Goal: Information Seeking & Learning: Compare options

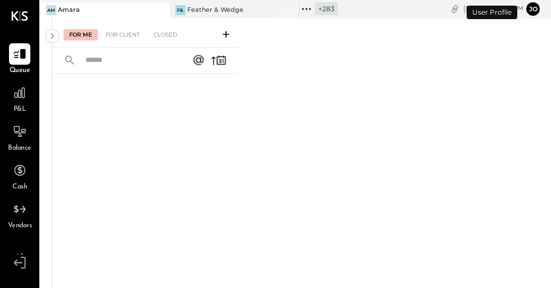
click at [158, 9] on icon at bounding box center [160, 9] width 14 height 13
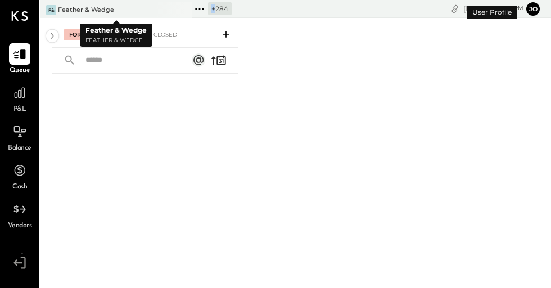
click at [158, 9] on div at bounding box center [172, 9] width 39 height 15
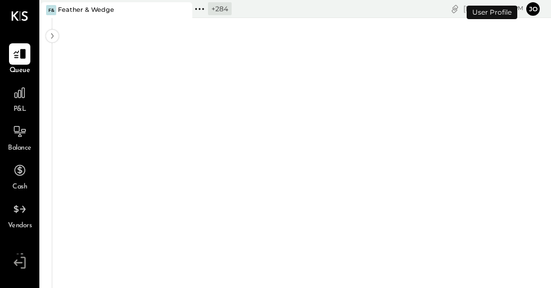
click at [187, 11] on icon at bounding box center [182, 9] width 14 height 13
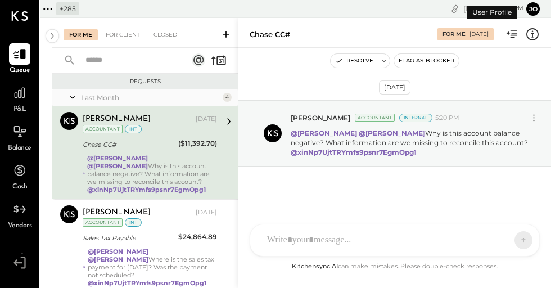
click at [51, 9] on icon at bounding box center [52, 9] width 2 height 2
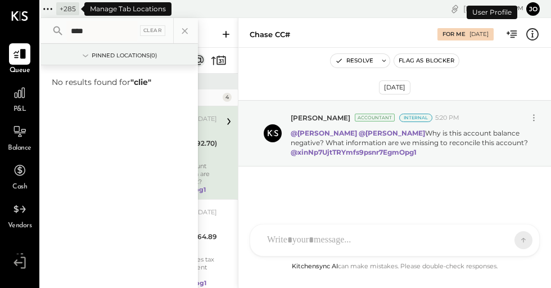
type input "*****"
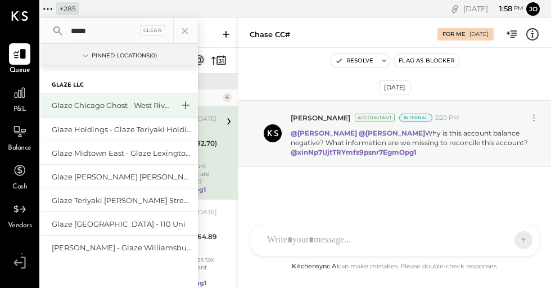
type input "*****"
click at [185, 106] on icon at bounding box center [185, 105] width 13 height 15
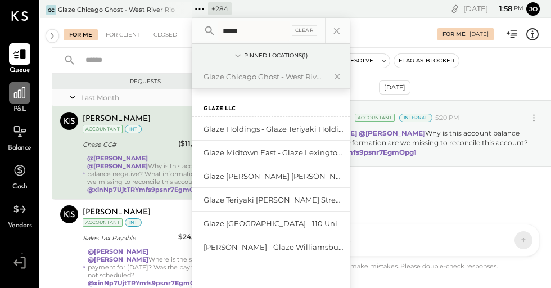
click at [23, 93] on icon at bounding box center [19, 92] width 15 height 15
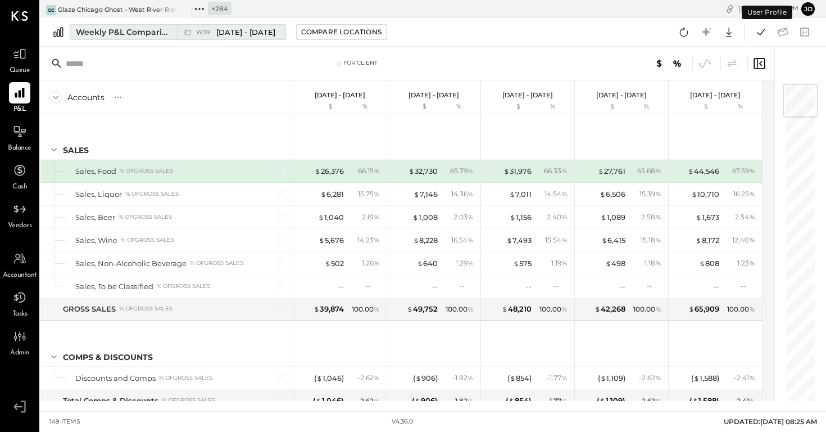
click at [165, 38] on button "Weekly P&L Comparison W39 [DATE] - [DATE]" at bounding box center [178, 32] width 216 height 16
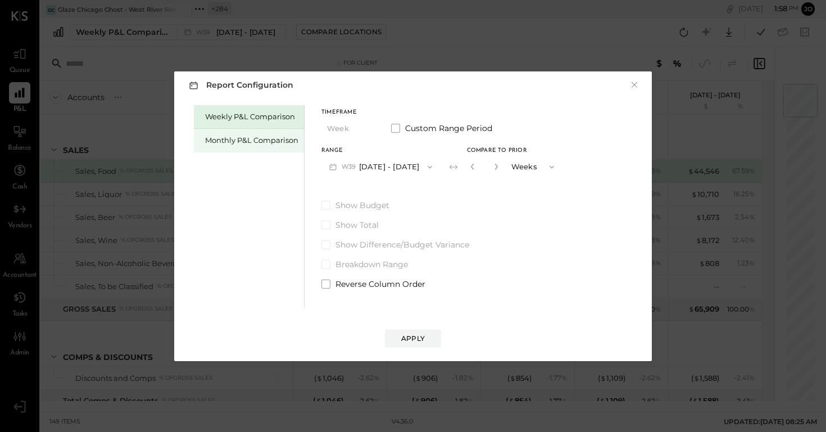
click at [247, 142] on div "Monthly P&L Comparison" at bounding box center [251, 140] width 93 height 11
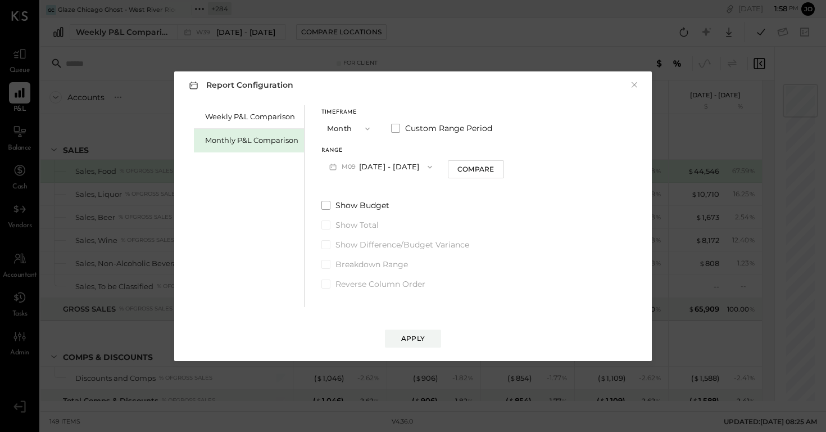
click at [392, 162] on button "M09 [DATE] - [DATE]" at bounding box center [380, 166] width 119 height 21
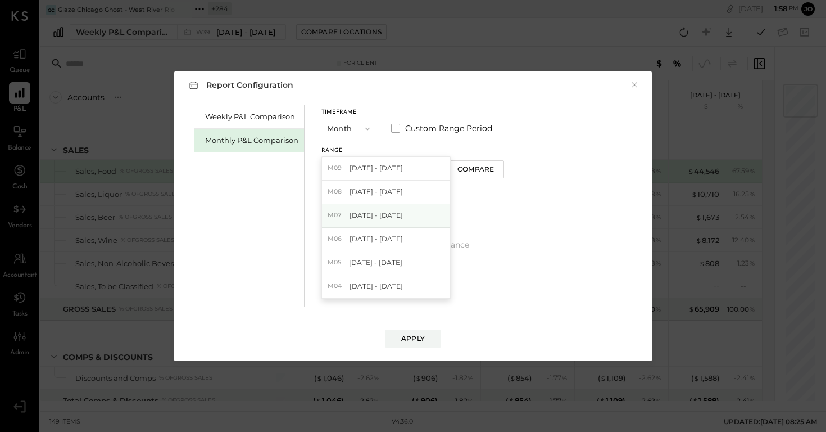
click at [402, 223] on div "M07 Jul 1 - 31, 2025" at bounding box center [386, 216] width 128 height 24
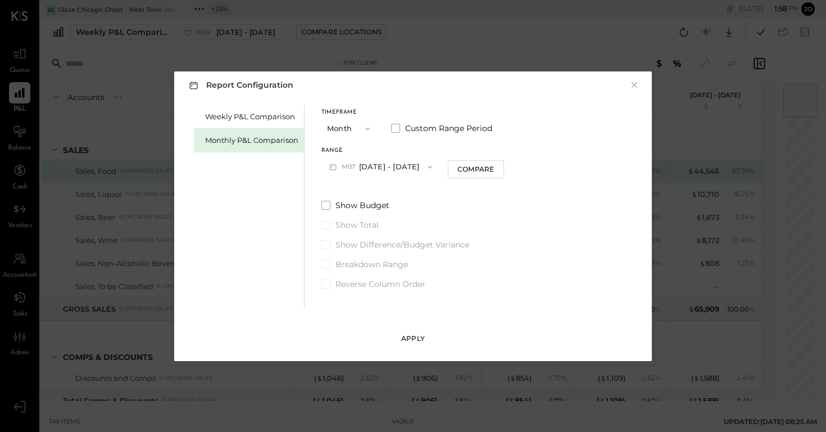
click at [424, 287] on div "Apply" at bounding box center [413, 338] width 24 height 10
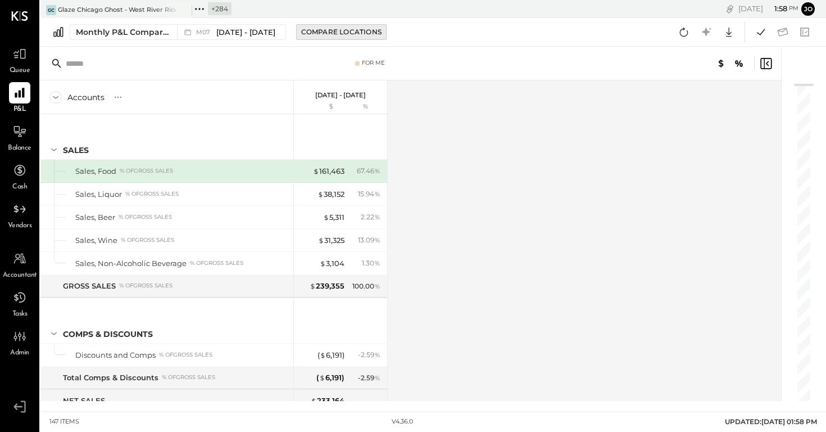
click at [338, 29] on div "Compare Locations" at bounding box center [341, 32] width 80 height 10
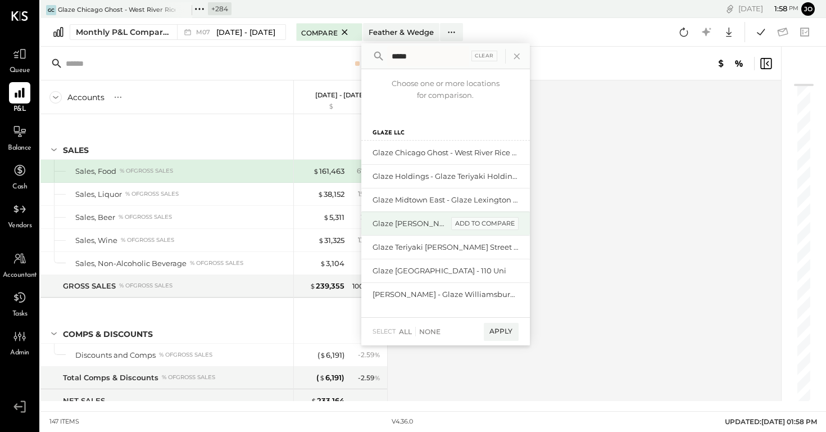
type input "*****"
click at [475, 224] on div "add to compare" at bounding box center [484, 223] width 67 height 13
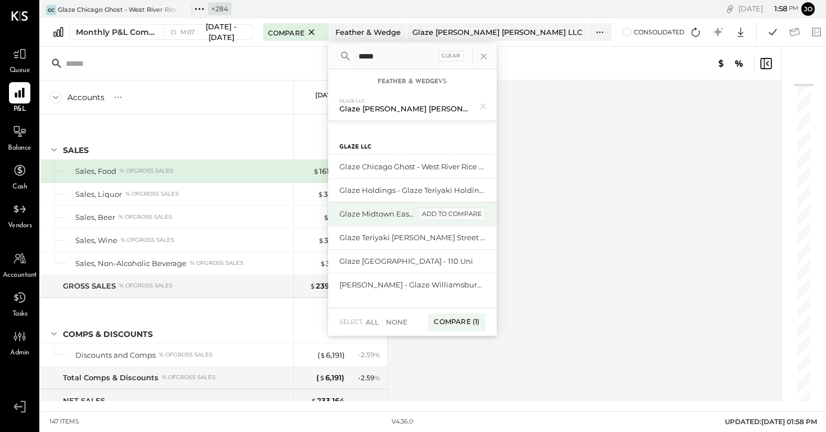
click at [448, 215] on div "add to compare" at bounding box center [451, 213] width 67 height 13
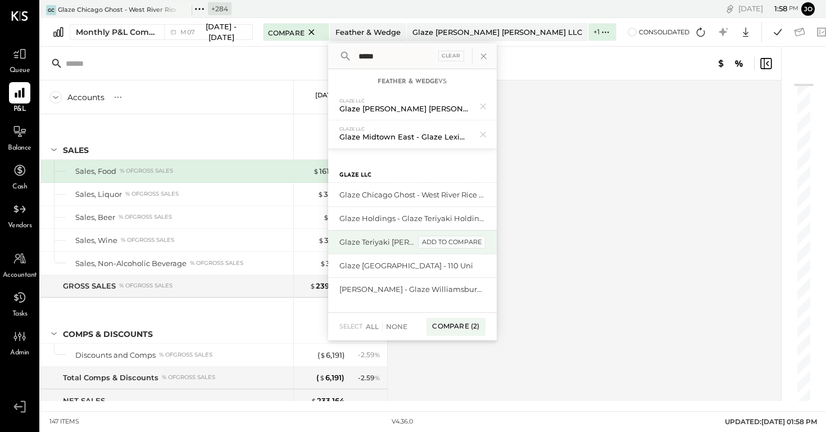
click at [447, 241] on div "add to compare" at bounding box center [451, 241] width 67 height 13
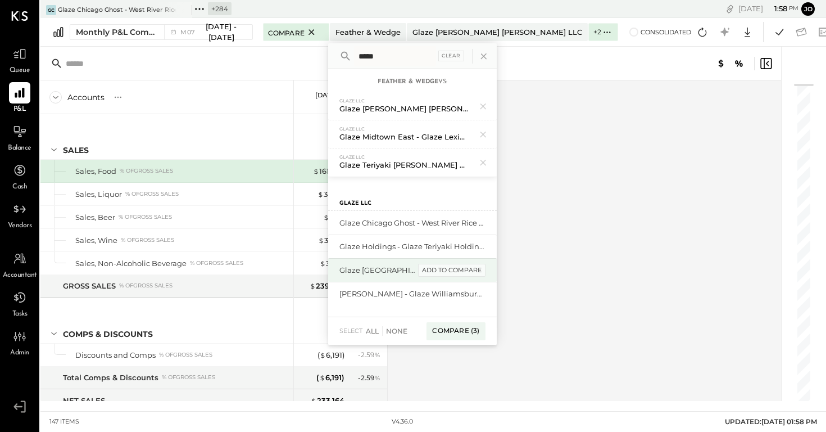
click at [445, 268] on div "add to compare" at bounding box center [451, 270] width 67 height 13
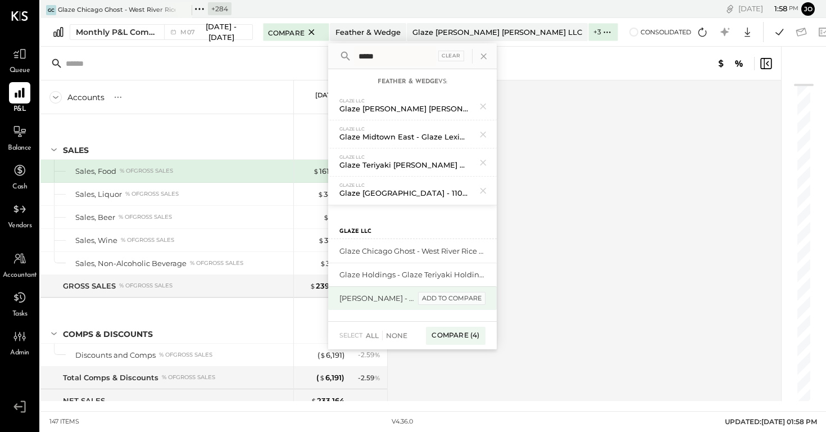
click at [446, 287] on div "add to compare" at bounding box center [451, 298] width 67 height 13
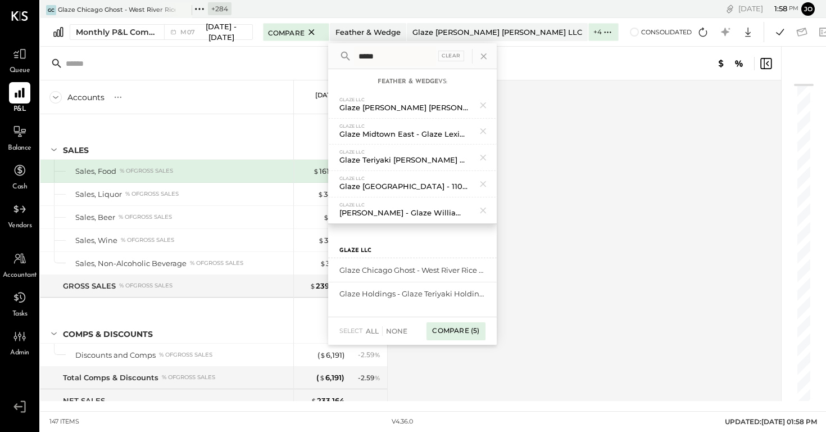
click at [449, 287] on div "Compare (5)" at bounding box center [456, 331] width 58 height 18
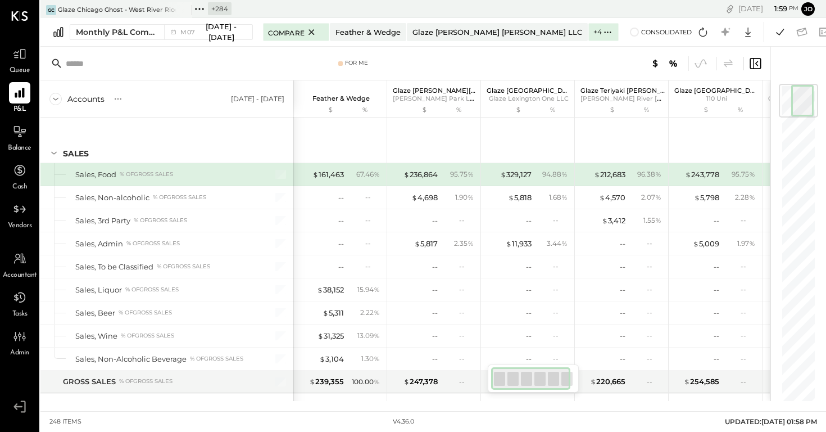
click at [201, 4] on icon at bounding box center [199, 9] width 15 height 15
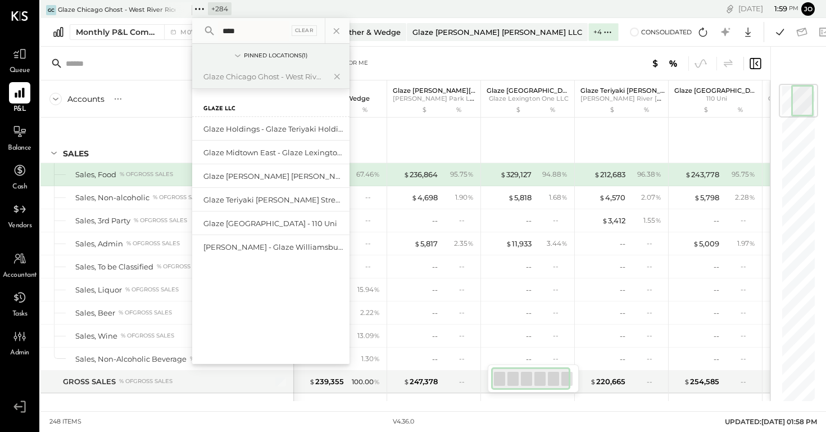
type input "*****"
click at [181, 7] on icon at bounding box center [182, 9] width 14 height 13
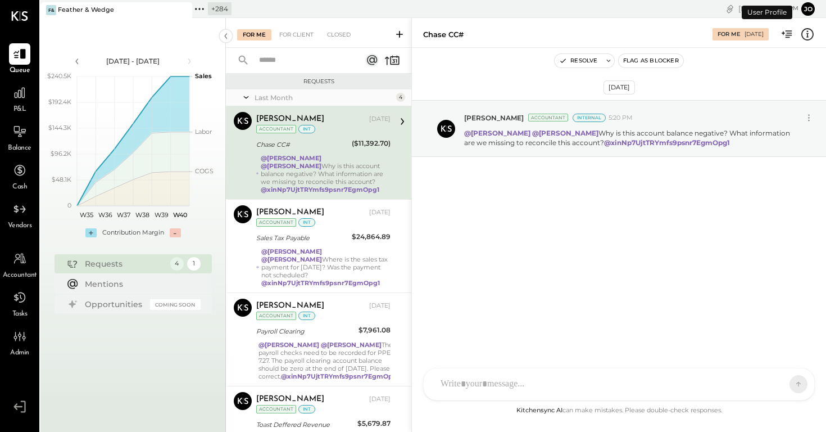
click at [183, 8] on icon at bounding box center [182, 9] width 14 height 13
click at [49, 8] on icon at bounding box center [47, 9] width 15 height 15
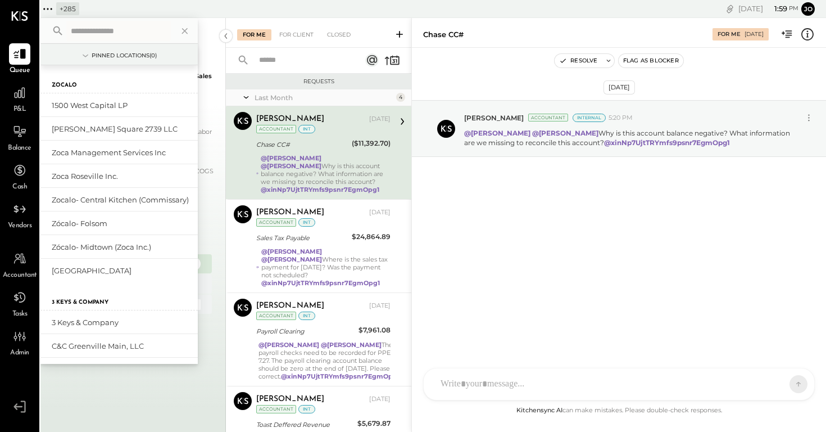
type input "*"
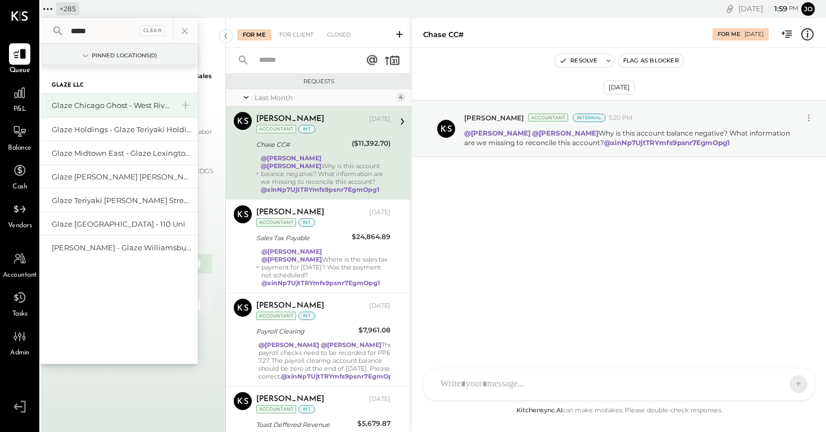
type input "*****"
click at [99, 102] on div "Glaze Chicago Ghost - West River Rice LLC" at bounding box center [112, 105] width 121 height 11
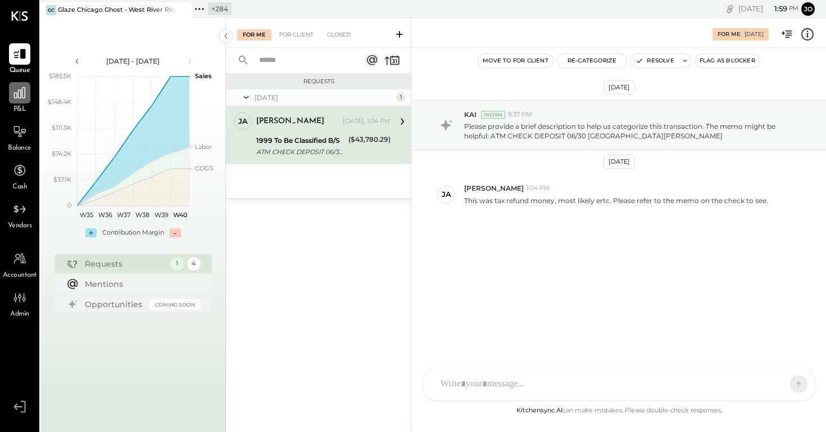
click at [19, 95] on icon at bounding box center [19, 92] width 15 height 15
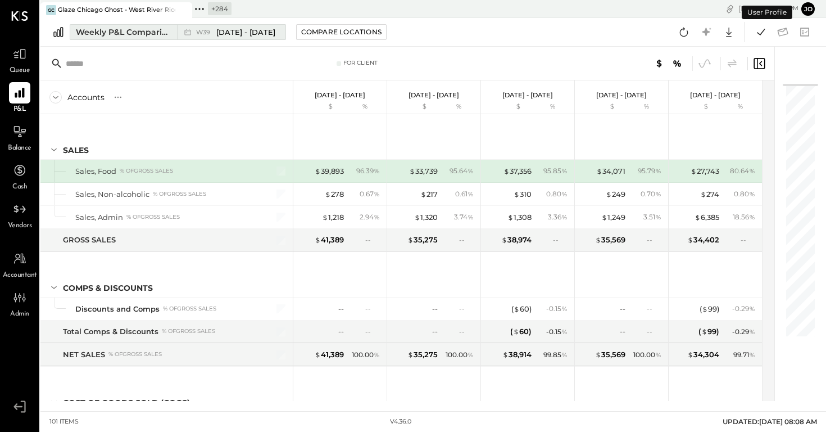
click at [179, 31] on div "W39 Sep 22 - 28, 2025" at bounding box center [228, 32] width 103 height 15
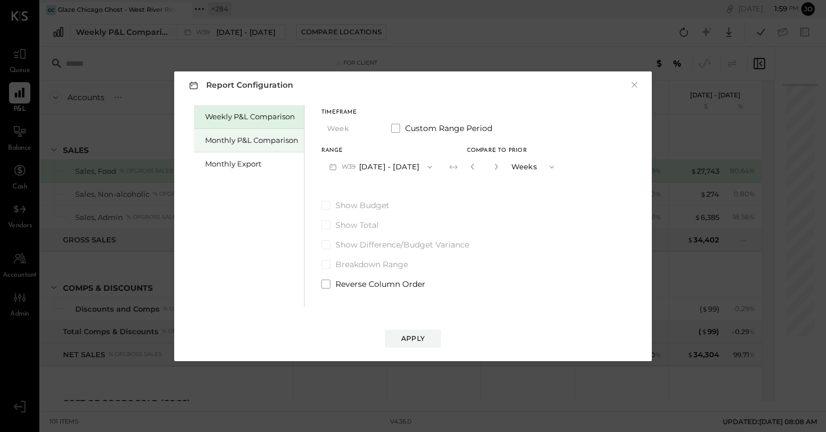
click at [254, 135] on div "Monthly P&L Comparison" at bounding box center [251, 140] width 93 height 11
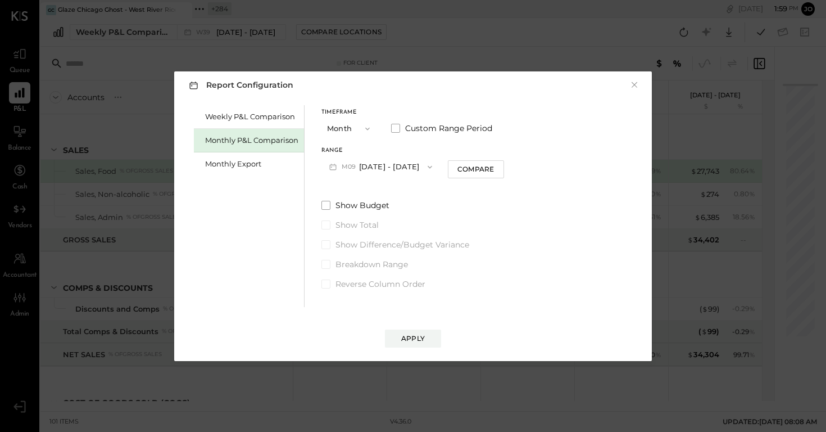
click at [392, 166] on button "M09 [DATE] - [DATE]" at bounding box center [380, 166] width 119 height 21
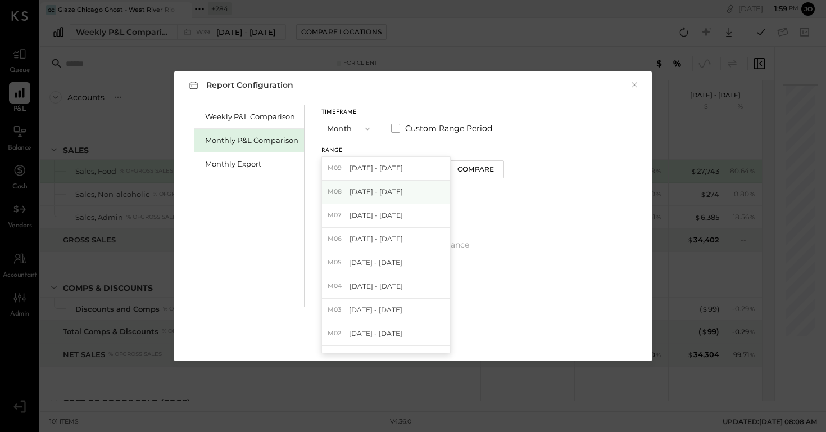
click at [388, 192] on span "[DATE] - [DATE]" at bounding box center [376, 192] width 53 height 10
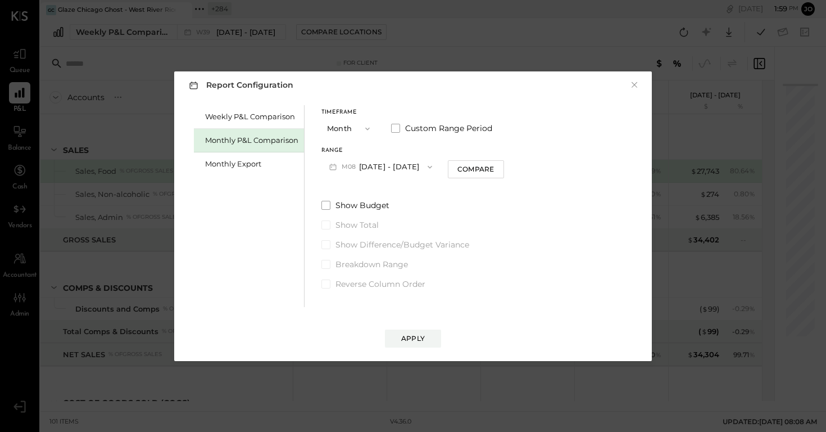
click at [389, 161] on button "M08 Aug 1 - 31, 2025" at bounding box center [380, 166] width 119 height 21
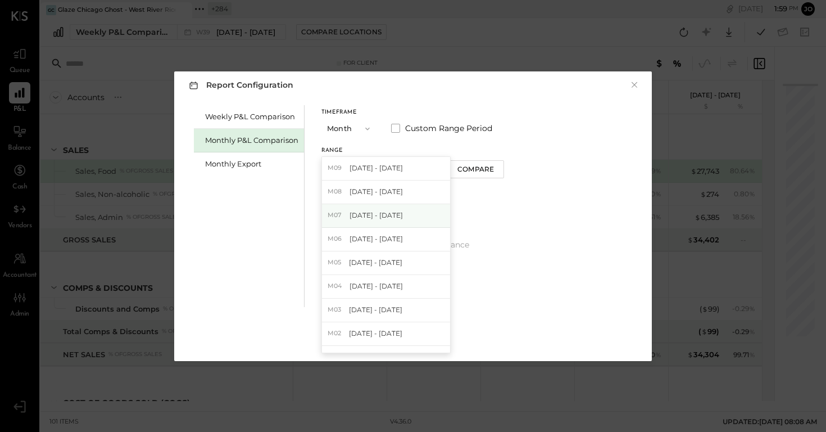
click at [388, 210] on div "M07 Jul 1 - 31, 2025" at bounding box center [386, 216] width 128 height 24
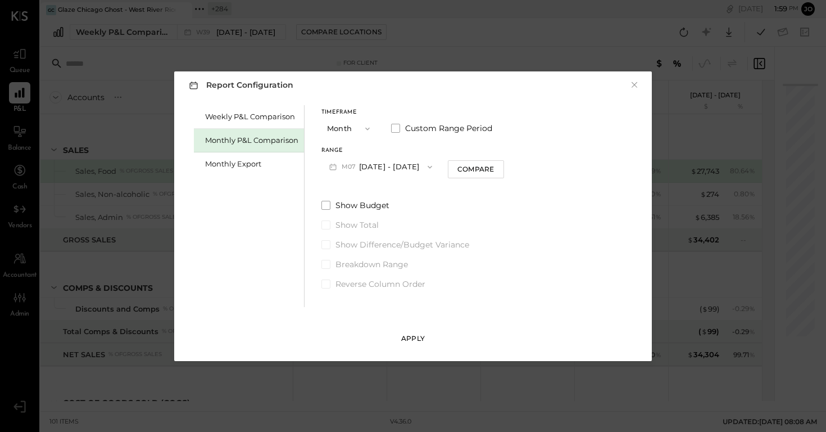
click at [413, 343] on button "Apply" at bounding box center [413, 338] width 56 height 18
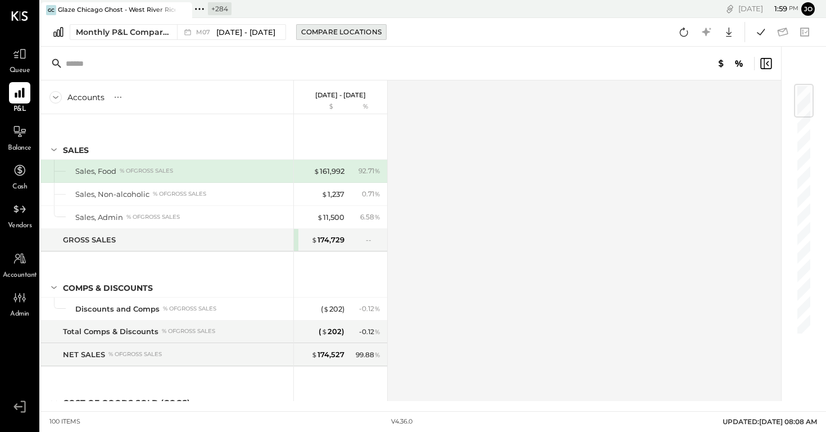
click at [342, 30] on div "Compare Locations" at bounding box center [341, 32] width 80 height 10
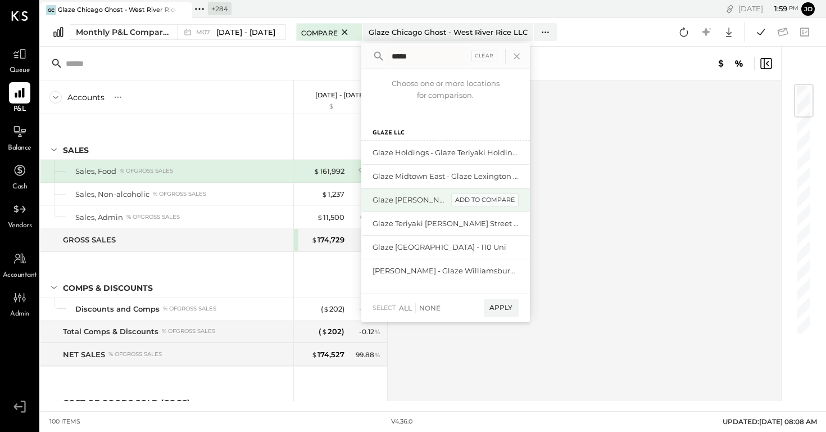
type input "*****"
click at [473, 201] on div "add to compare" at bounding box center [484, 199] width 67 height 13
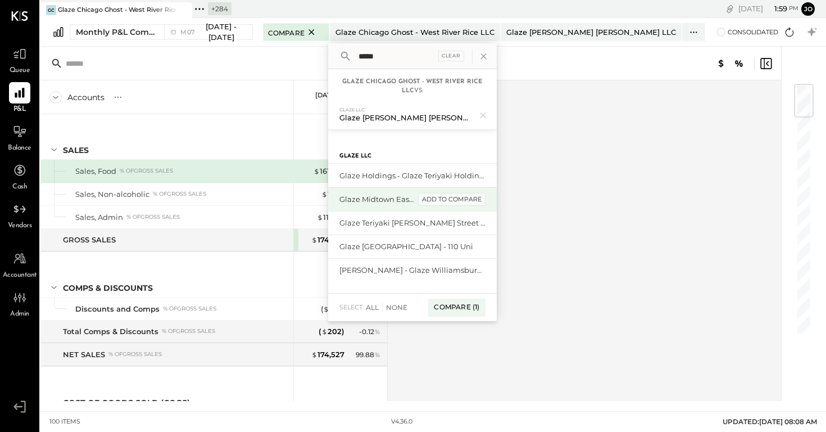
click at [455, 203] on div "add to compare" at bounding box center [451, 199] width 67 height 13
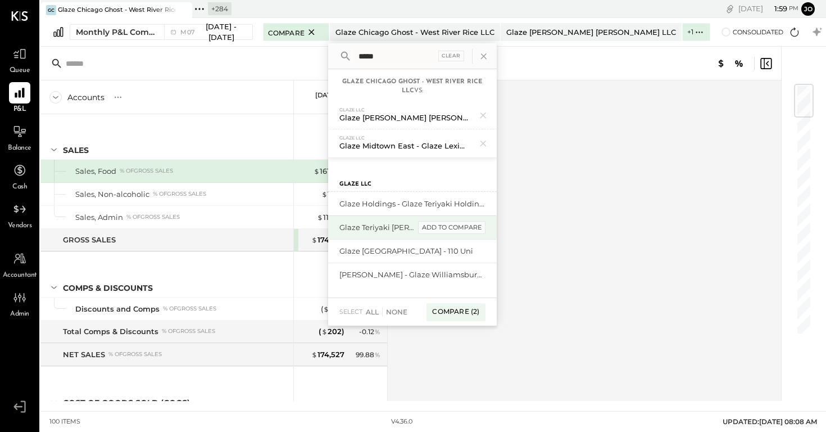
click at [454, 227] on div "add to compare" at bounding box center [451, 227] width 67 height 13
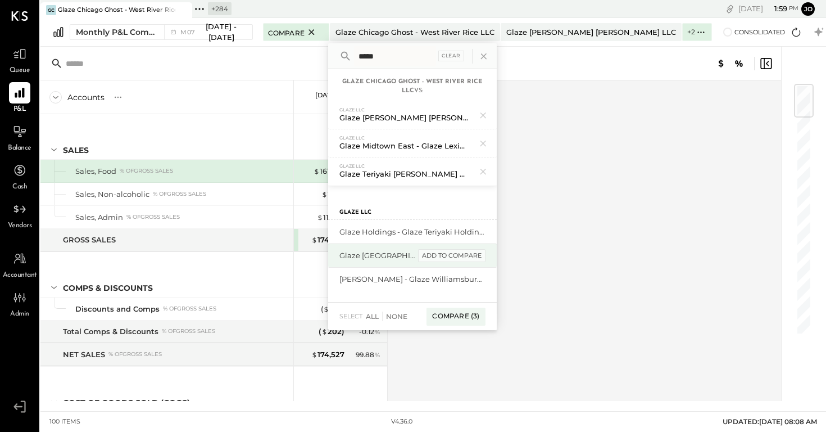
click at [448, 255] on div "add to compare" at bounding box center [451, 255] width 67 height 13
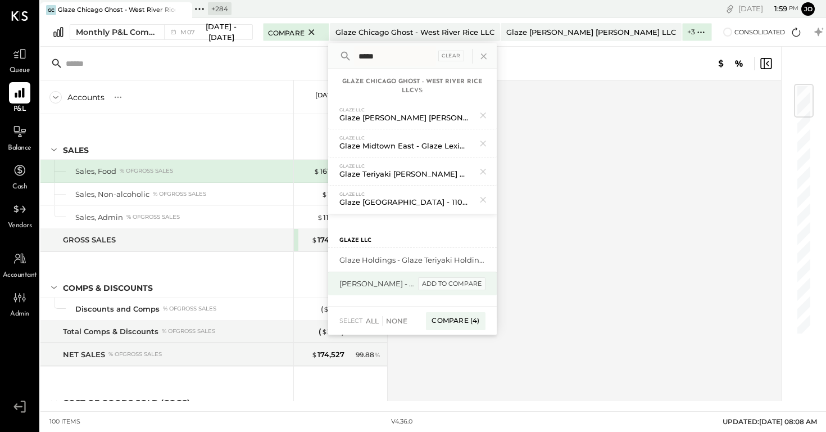
click at [447, 285] on div "add to compare" at bounding box center [451, 283] width 67 height 13
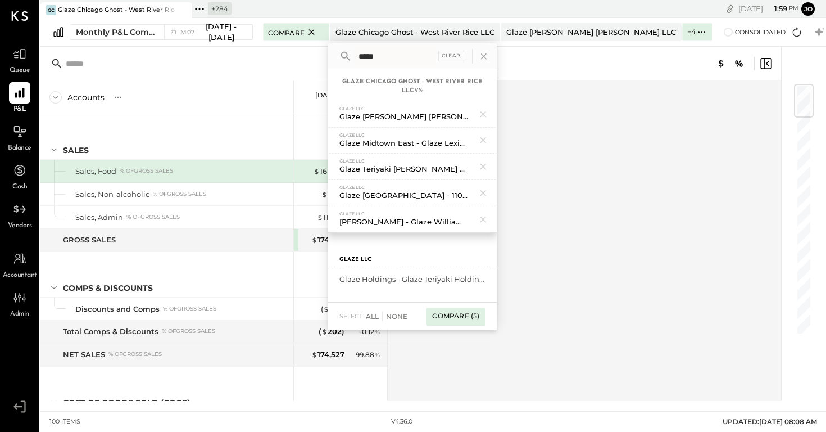
click at [454, 316] on div "Compare (5)" at bounding box center [456, 316] width 58 height 18
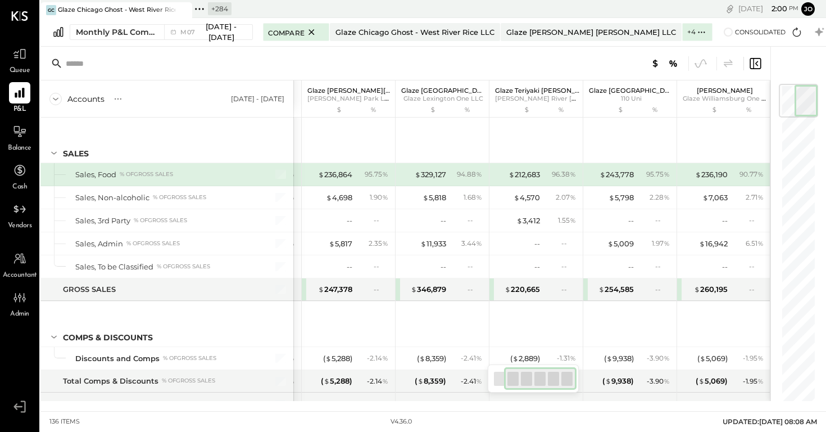
click at [787, 70] on div at bounding box center [792, 224] width 44 height 354
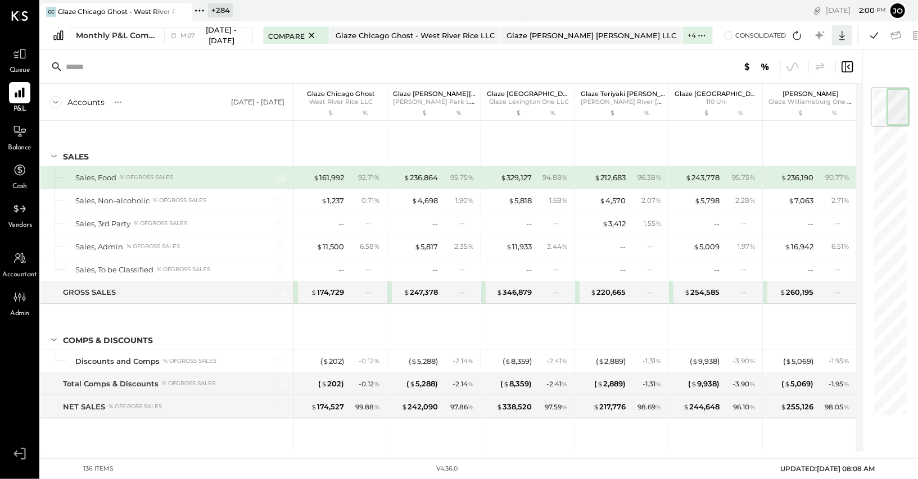
click at [826, 35] on icon at bounding box center [841, 35] width 15 height 15
click at [800, 99] on div "Excel" at bounding box center [807, 101] width 90 height 24
click at [161, 34] on button "Monthly P&L Comparison M07 Jul 1 - 31, 2025" at bounding box center [161, 36] width 183 height 16
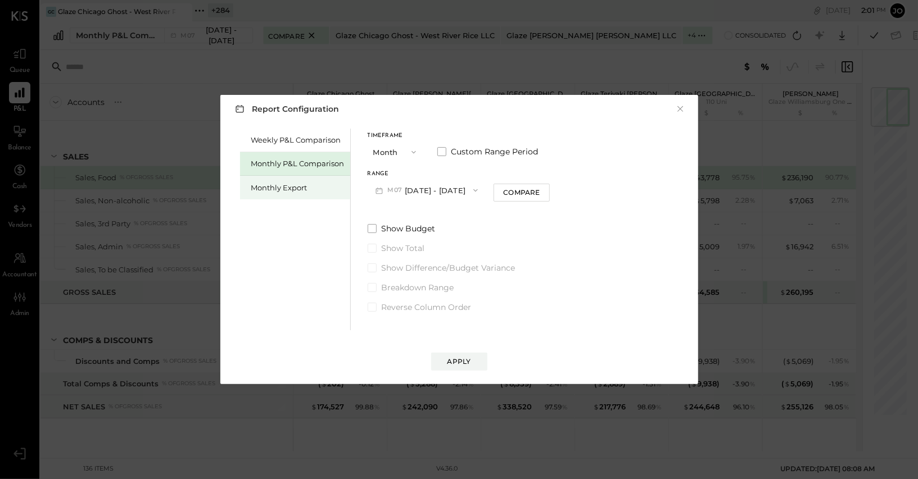
click at [287, 192] on div "Monthly Export" at bounding box center [297, 188] width 93 height 11
click at [436, 196] on button "M09 [DATE] - [DATE]" at bounding box center [427, 190] width 119 height 21
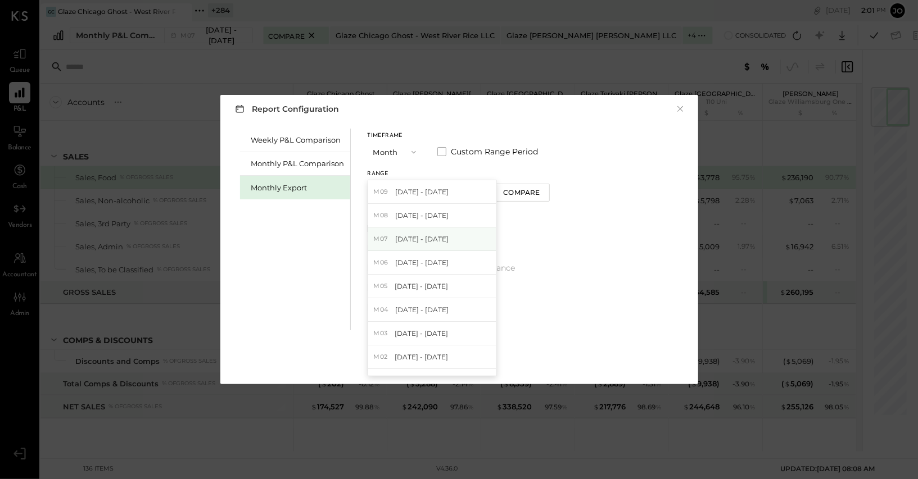
click at [430, 243] on span "[DATE] - [DATE]" at bounding box center [421, 239] width 53 height 10
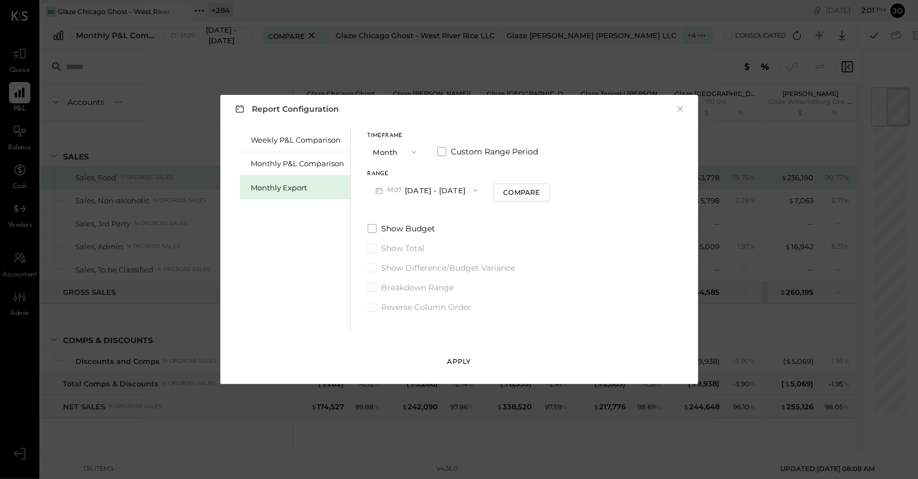
click at [453, 365] on div "Apply" at bounding box center [459, 362] width 24 height 10
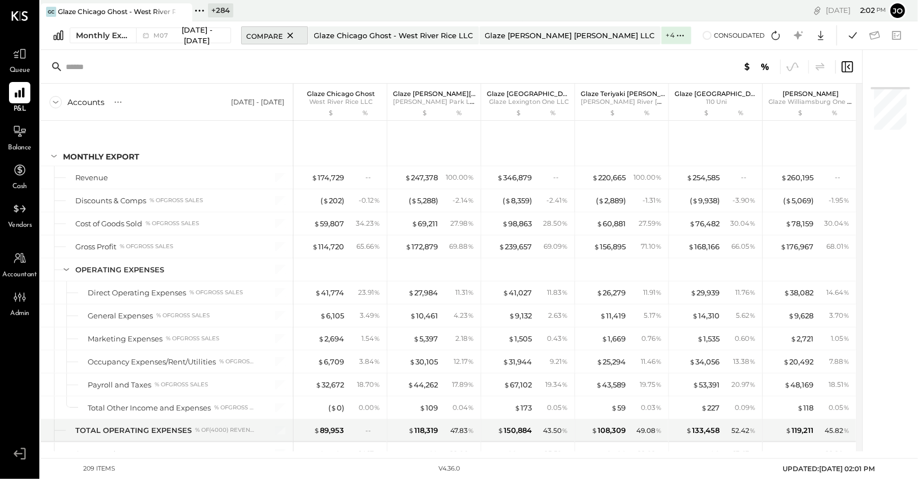
click at [283, 37] on icon at bounding box center [290, 35] width 14 height 13
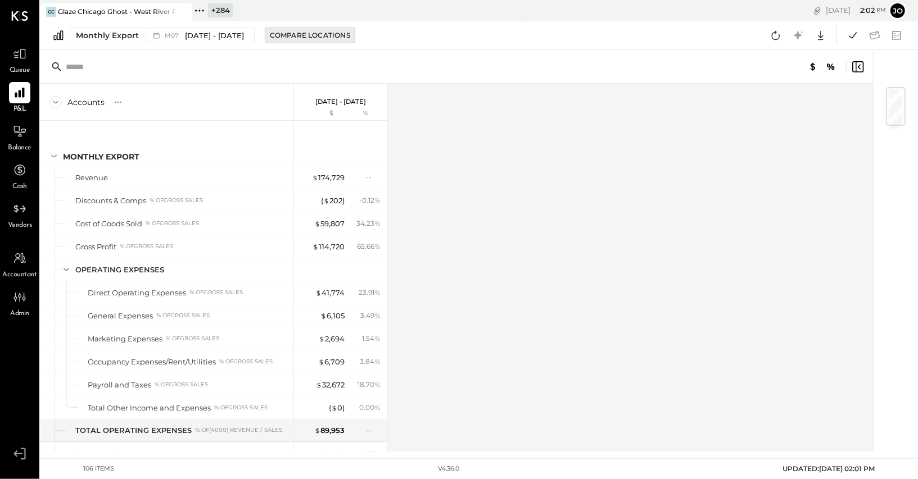
click at [294, 34] on div "Compare Locations" at bounding box center [310, 35] width 80 height 10
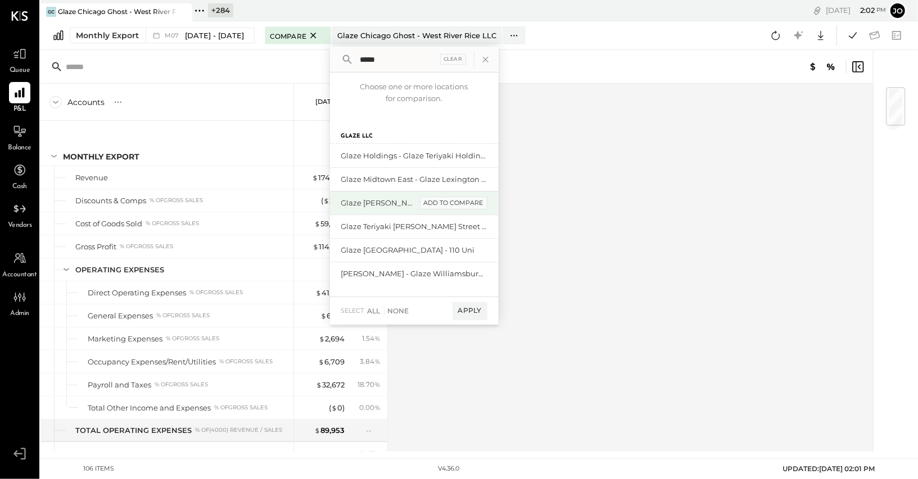
type input "*****"
click at [440, 203] on div "add to compare" at bounding box center [453, 203] width 67 height 13
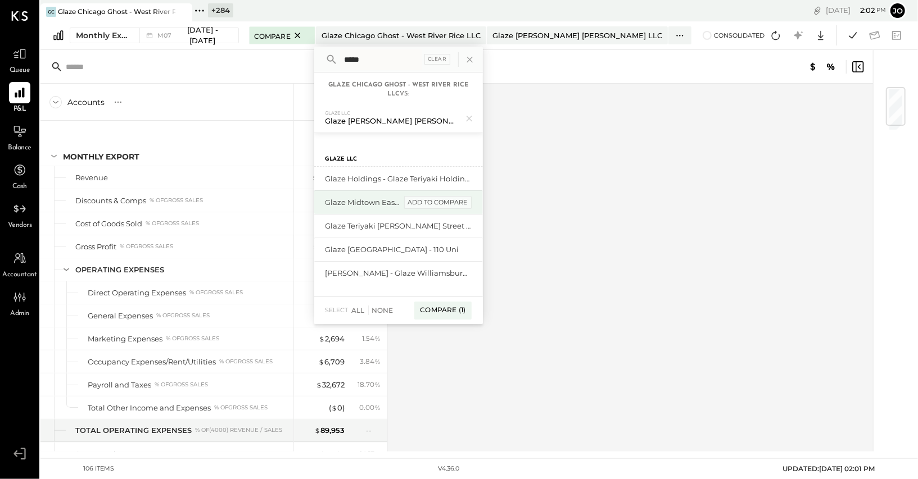
click at [440, 202] on div "add to compare" at bounding box center [437, 202] width 67 height 13
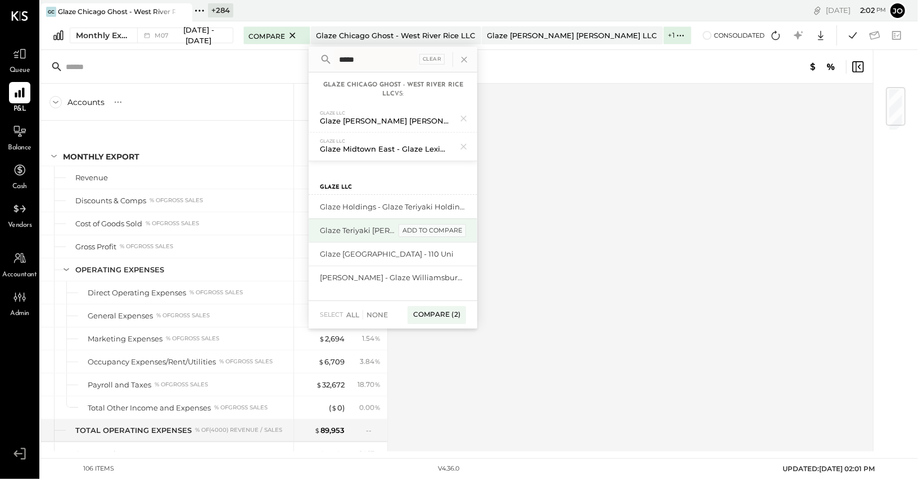
click at [441, 227] on div "add to compare" at bounding box center [431, 230] width 67 height 13
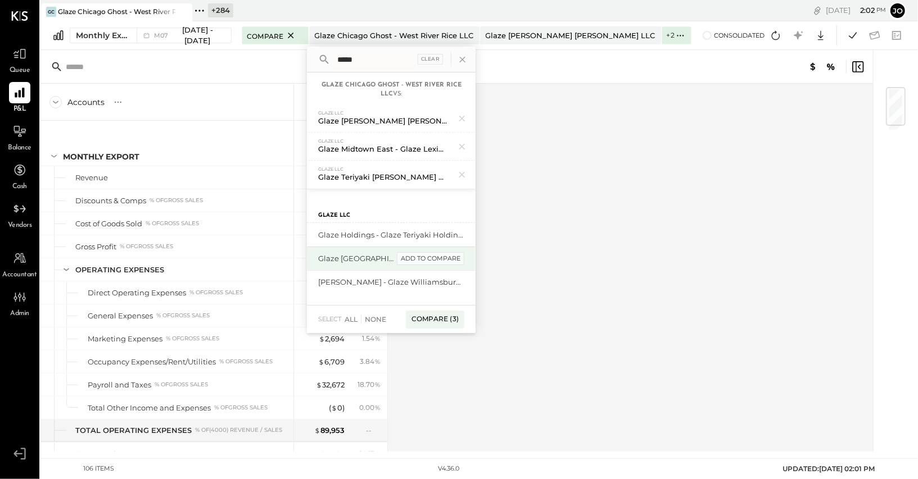
click at [428, 261] on div "add to compare" at bounding box center [430, 258] width 67 height 13
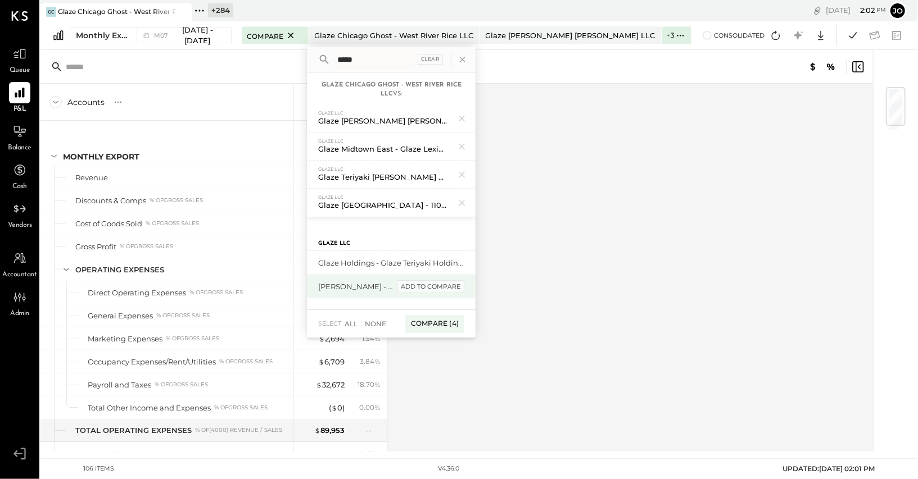
click at [430, 288] on div "add to compare" at bounding box center [430, 286] width 67 height 13
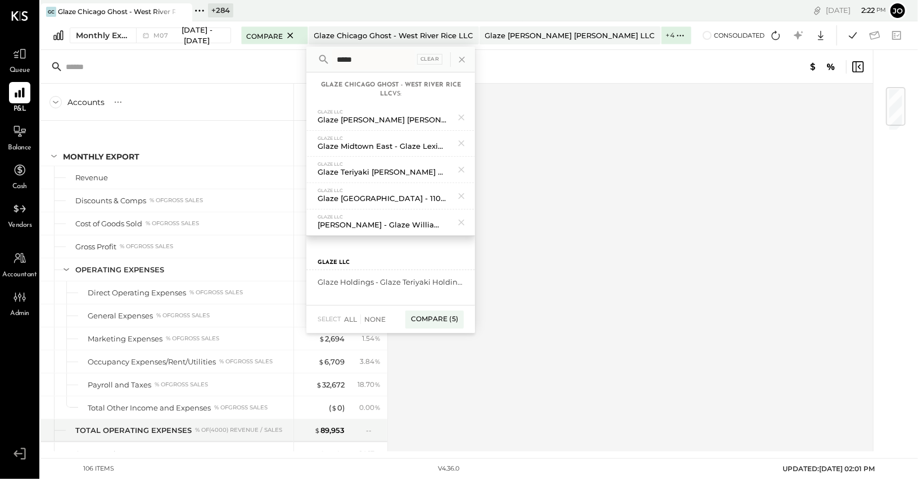
click at [382, 144] on div "Glaze Midtown East - Glaze Lexington One LLC" at bounding box center [382, 146] width 129 height 11
click at [523, 288] on div "Accounts S % GL Jul 1 - 31, 2025 $ % Monthly Export Revenue Discounts & Comps %…" at bounding box center [457, 268] width 834 height 368
click at [422, 330] on div "select All None Compare (5)" at bounding box center [390, 319] width 169 height 28
click at [423, 324] on div "Compare (5)" at bounding box center [434, 320] width 58 height 18
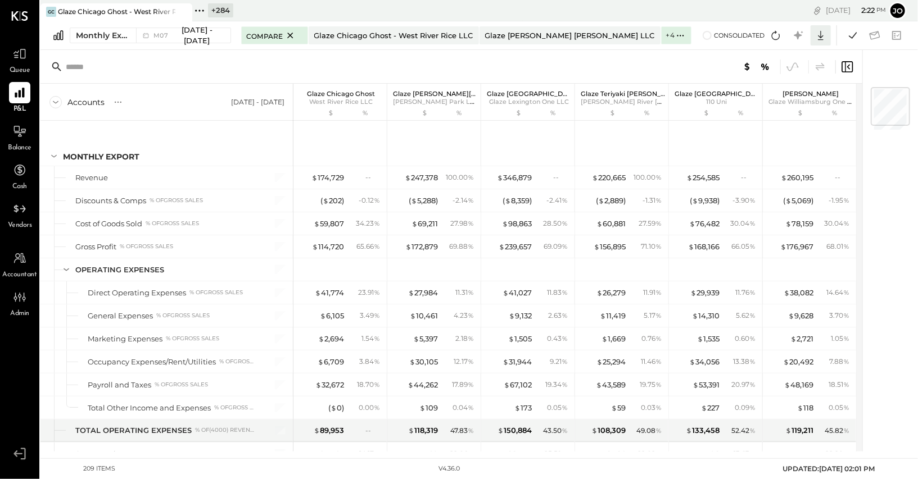
click at [817, 31] on icon at bounding box center [820, 35] width 15 height 15
click at [795, 98] on div "Excel" at bounding box center [786, 101] width 90 height 24
click at [178, 46] on div "Monthly Export M07 Jul 1 - 31, 2025 Compare Glaze Chicago Ghost - West River Ri…" at bounding box center [478, 35] width 877 height 29
click at [174, 36] on span "[DATE] - [DATE]" at bounding box center [197, 35] width 47 height 21
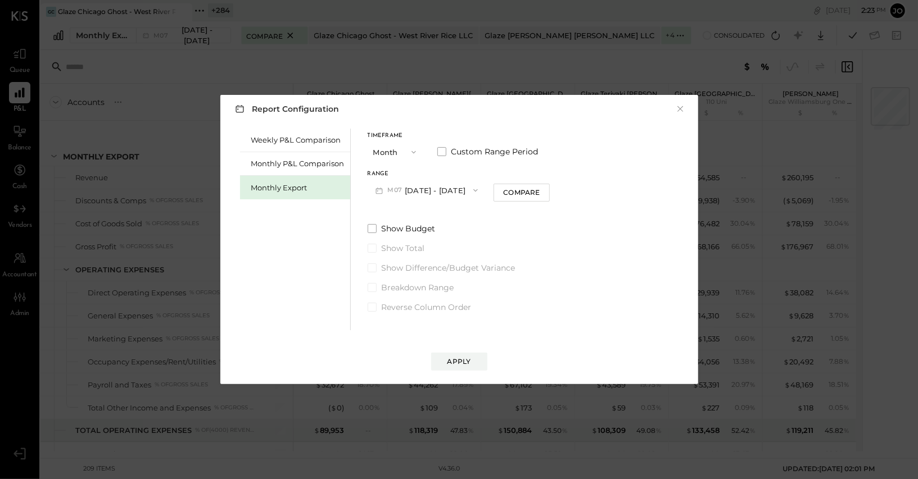
click at [436, 191] on button "M07 Jul 1 - 31, 2025" at bounding box center [427, 190] width 119 height 21
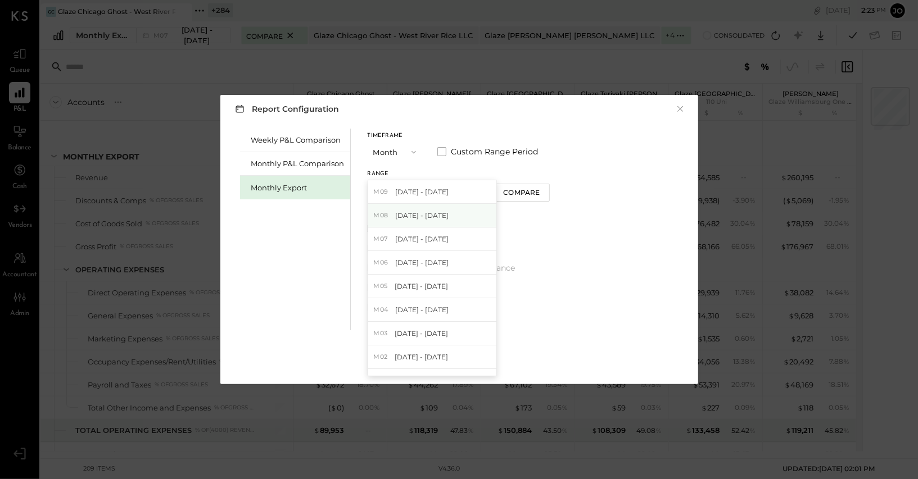
click at [437, 212] on span "[DATE] - [DATE]" at bounding box center [421, 216] width 53 height 10
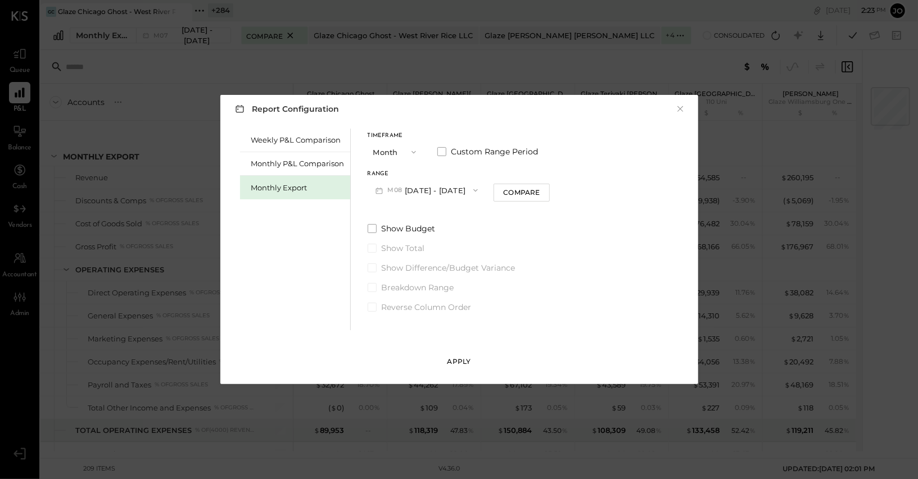
click at [476, 361] on button "Apply" at bounding box center [459, 362] width 56 height 18
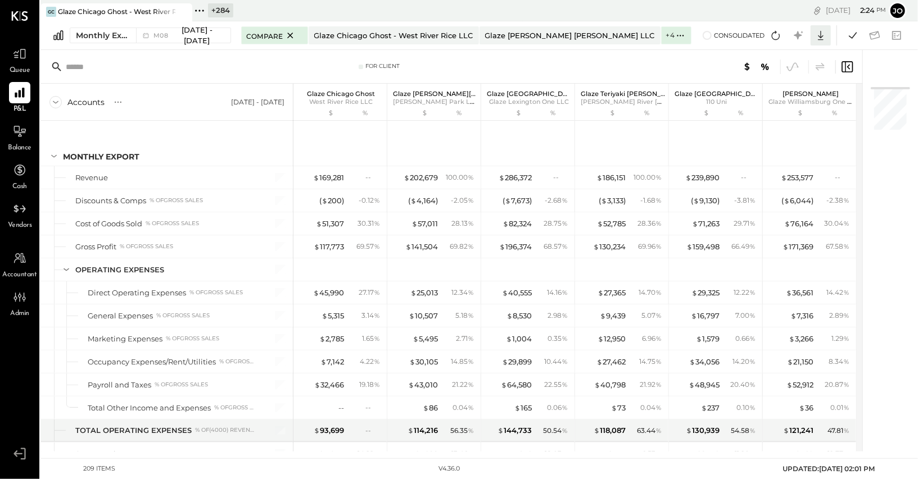
click at [823, 38] on icon at bounding box center [820, 35] width 15 height 15
click at [796, 103] on div "Excel" at bounding box center [786, 101] width 90 height 24
click at [775, 34] on icon at bounding box center [775, 35] width 15 height 15
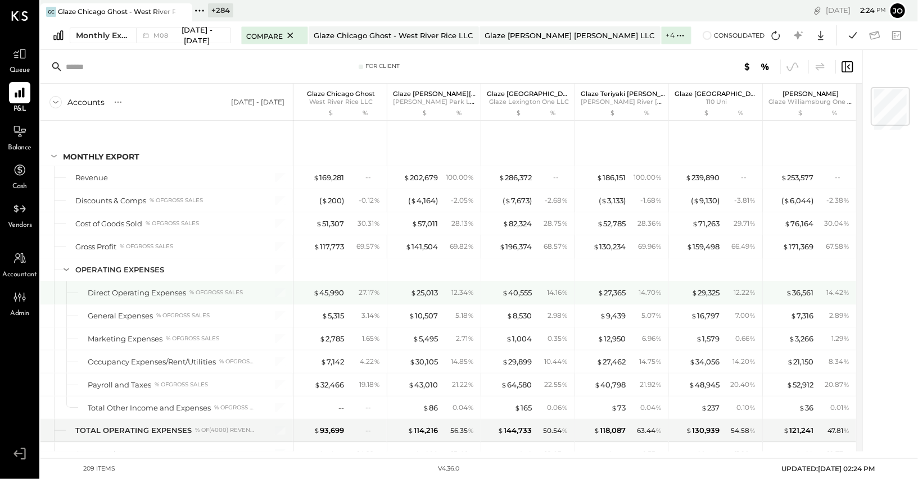
scroll to position [38, 0]
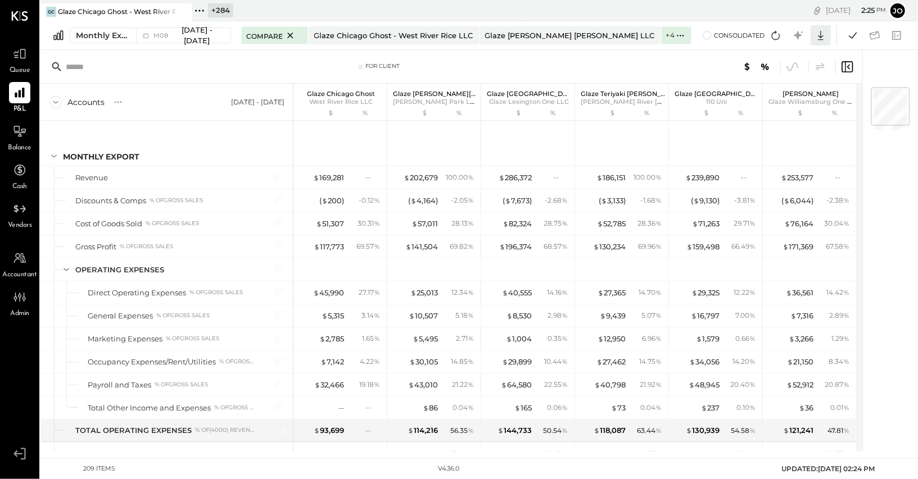
click at [817, 37] on icon at bounding box center [820, 35] width 15 height 15
click at [797, 98] on div "Excel" at bounding box center [786, 101] width 90 height 24
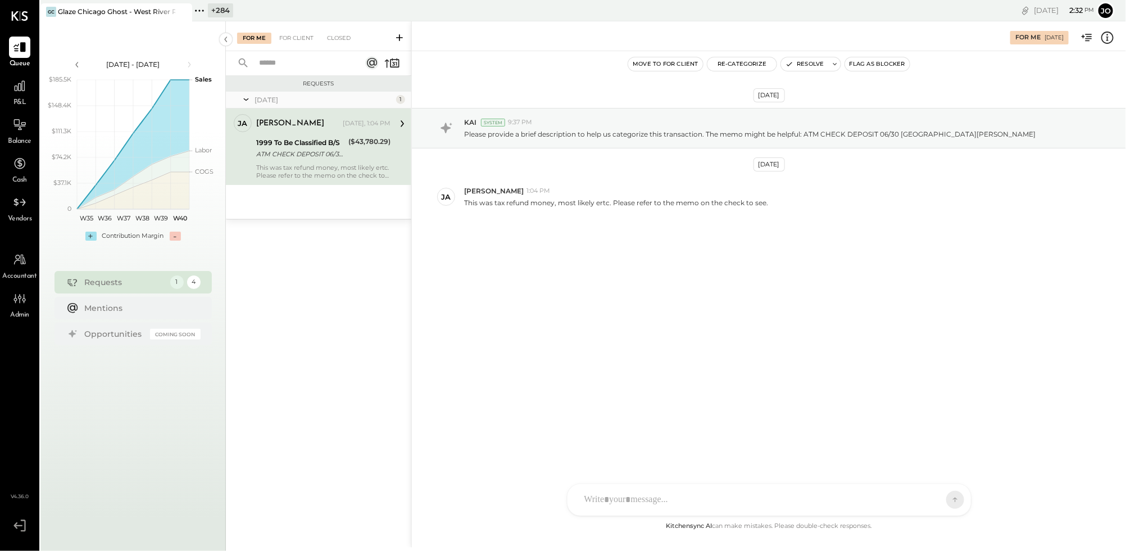
click at [206, 15] on icon at bounding box center [199, 10] width 15 height 15
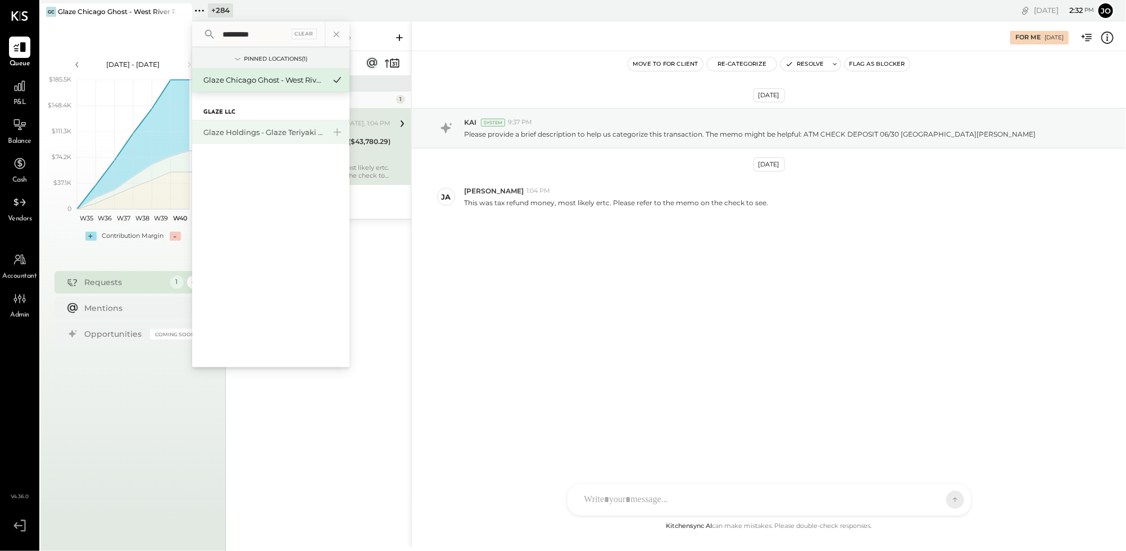
type input "*********"
click at [262, 123] on div "Glaze Holdings - Glaze Teriyaki Holdings LLC" at bounding box center [270, 132] width 157 height 24
click at [257, 127] on div "Glaze Holdings - Glaze Teriyaki Holdings LLC" at bounding box center [263, 132] width 121 height 11
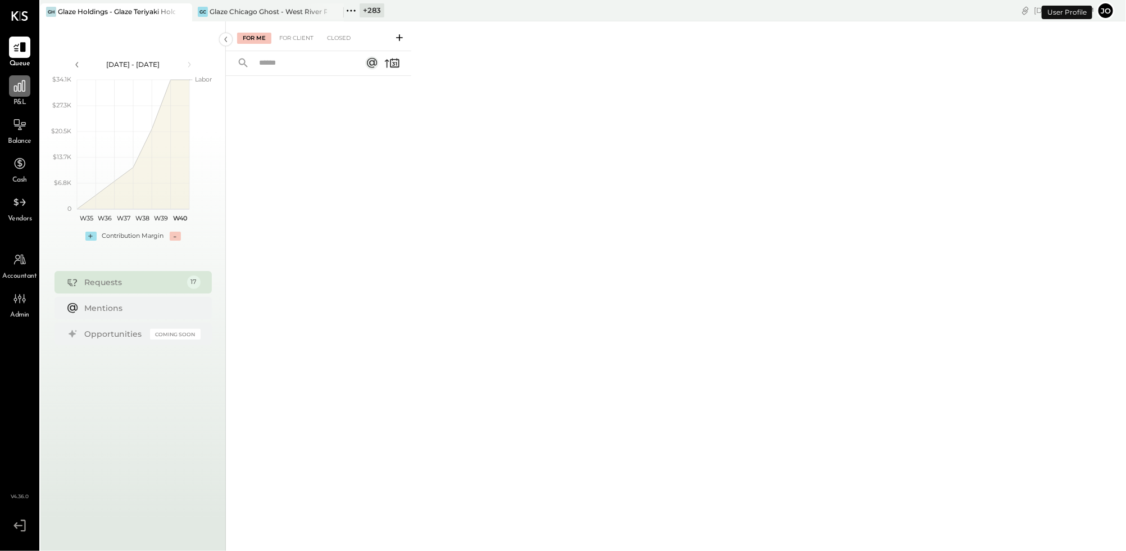
click at [29, 90] on div at bounding box center [19, 85] width 21 height 21
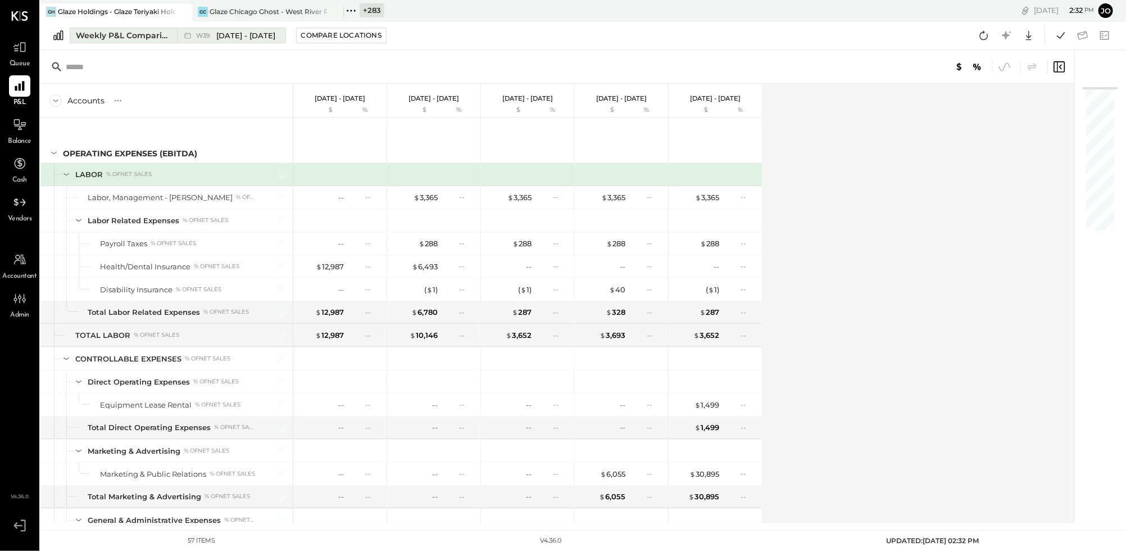
click at [125, 38] on div "Weekly P&L Comparison" at bounding box center [123, 35] width 94 height 11
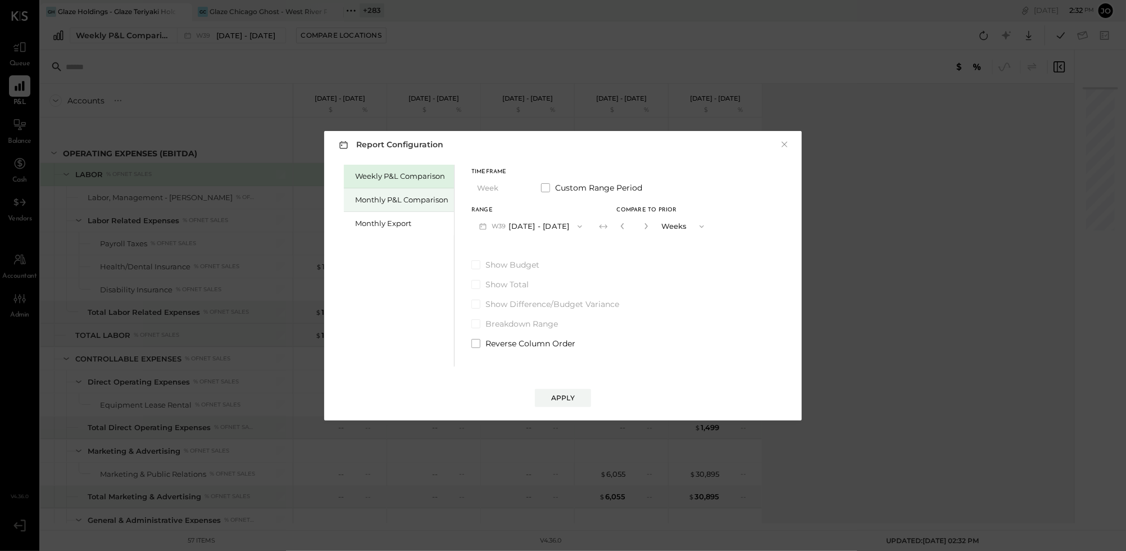
click at [385, 196] on div "Monthly P&L Comparison" at bounding box center [401, 199] width 93 height 11
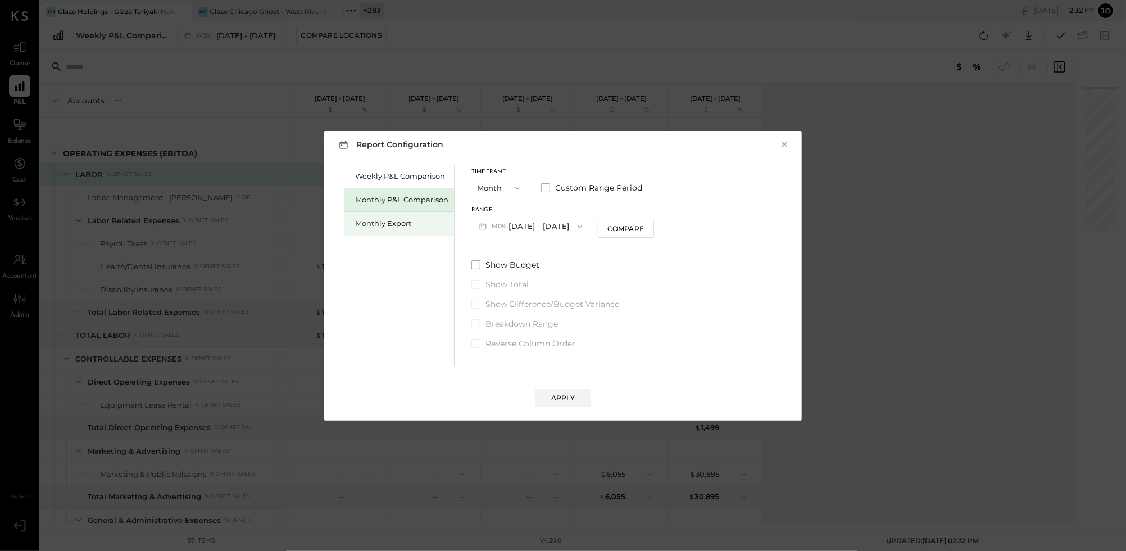
click at [399, 219] on div "Monthly Export" at bounding box center [401, 223] width 93 height 11
click at [415, 202] on div "Monthly P&L Comparison" at bounding box center [401, 199] width 93 height 11
click at [517, 220] on button "M09 [DATE] - [DATE]" at bounding box center [530, 226] width 119 height 21
click at [530, 252] on span "[DATE] - [DATE]" at bounding box center [526, 251] width 53 height 10
click at [625, 225] on div "Compare" at bounding box center [625, 229] width 37 height 10
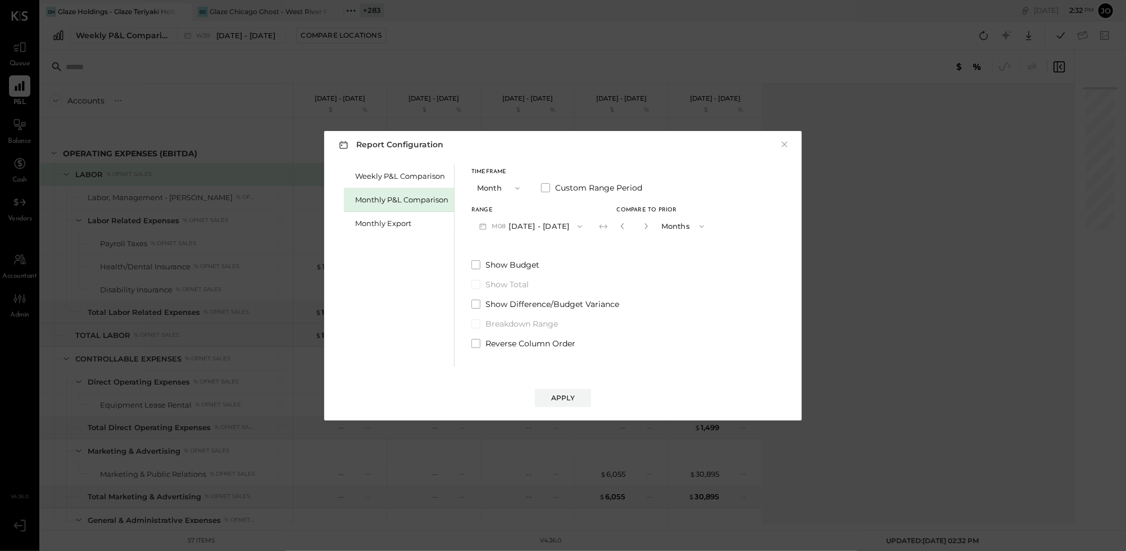
click at [642, 226] on button "button" at bounding box center [646, 226] width 9 height 12
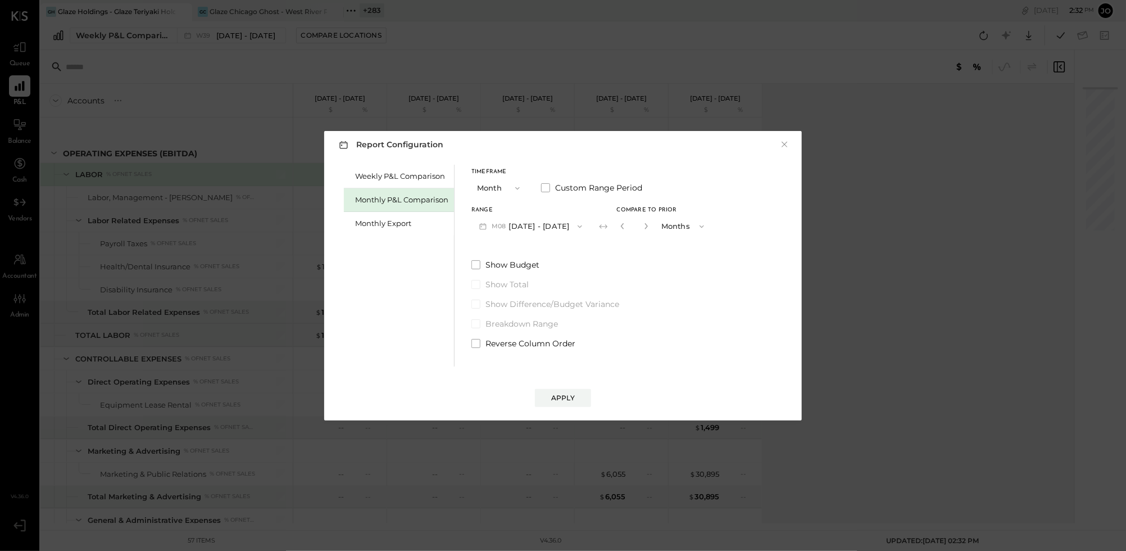
click at [642, 226] on button "button" at bounding box center [646, 226] width 9 height 12
type input "*"
click at [561, 391] on button "Apply" at bounding box center [563, 398] width 56 height 18
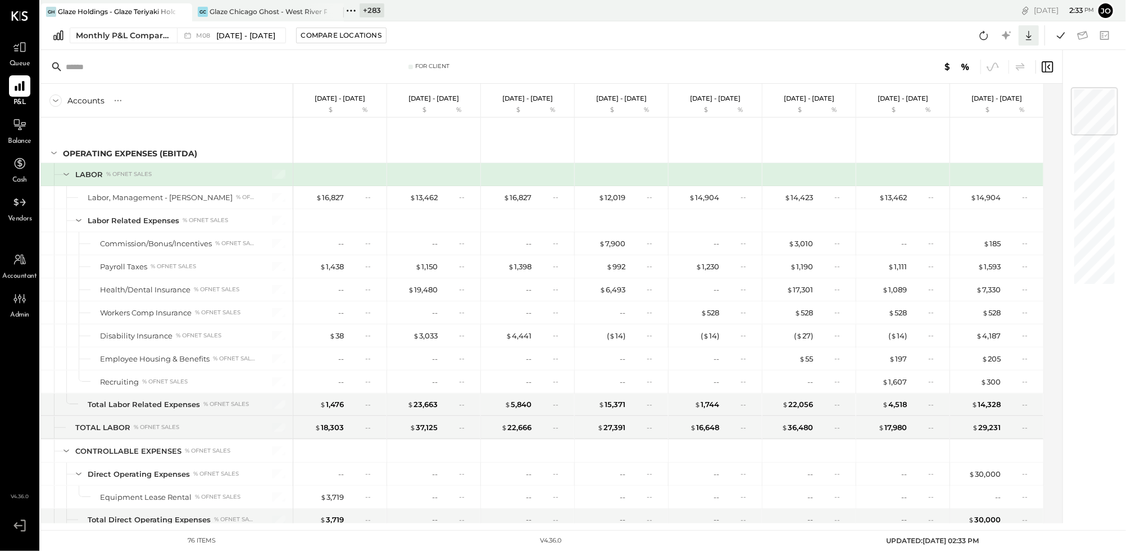
click at [1028, 35] on icon at bounding box center [1029, 35] width 15 height 15
click at [1008, 98] on div "Excel" at bounding box center [994, 101] width 90 height 24
